Goal: Task Accomplishment & Management: Use online tool/utility

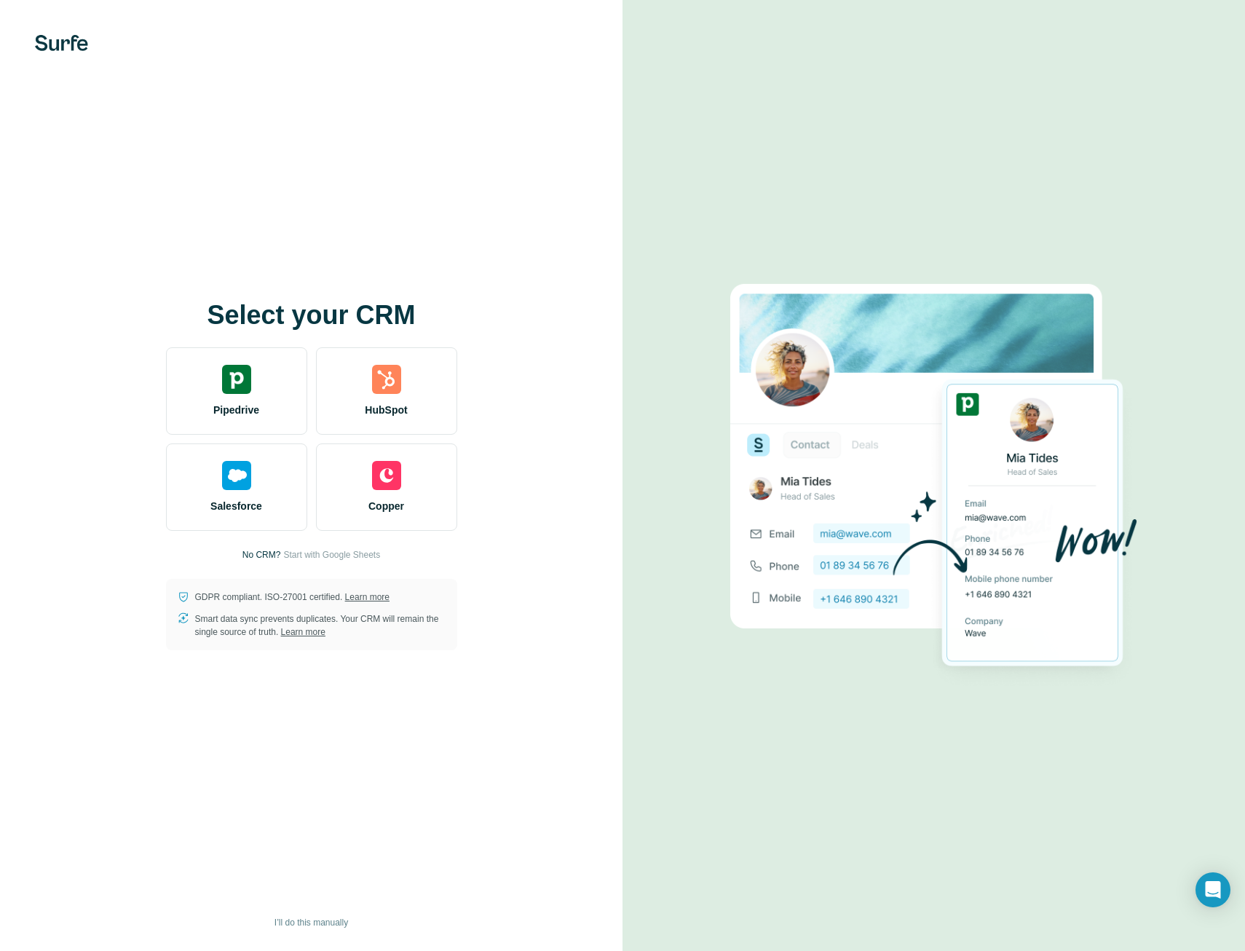
click at [256, 397] on div "Pipedrive" at bounding box center [236, 390] width 141 height 87
